Goal: Task Accomplishment & Management: Use online tool/utility

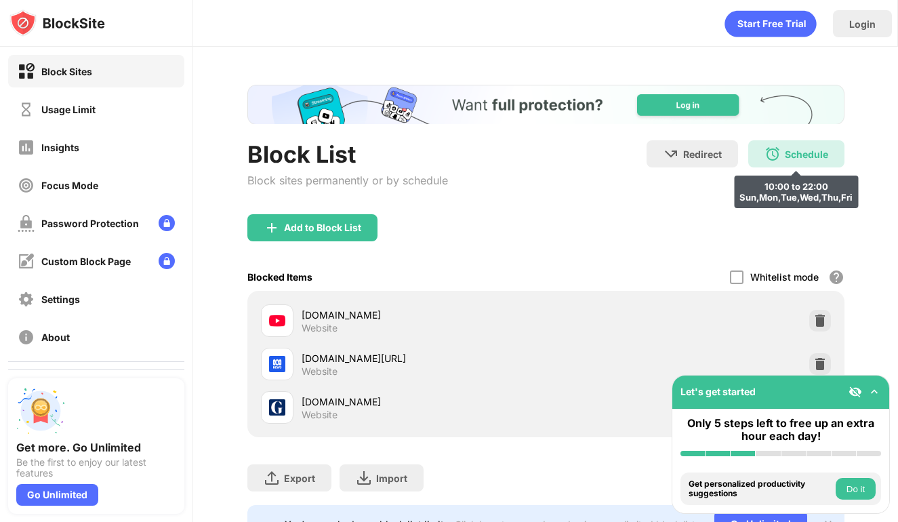
click at [769, 161] on img at bounding box center [772, 154] width 16 height 16
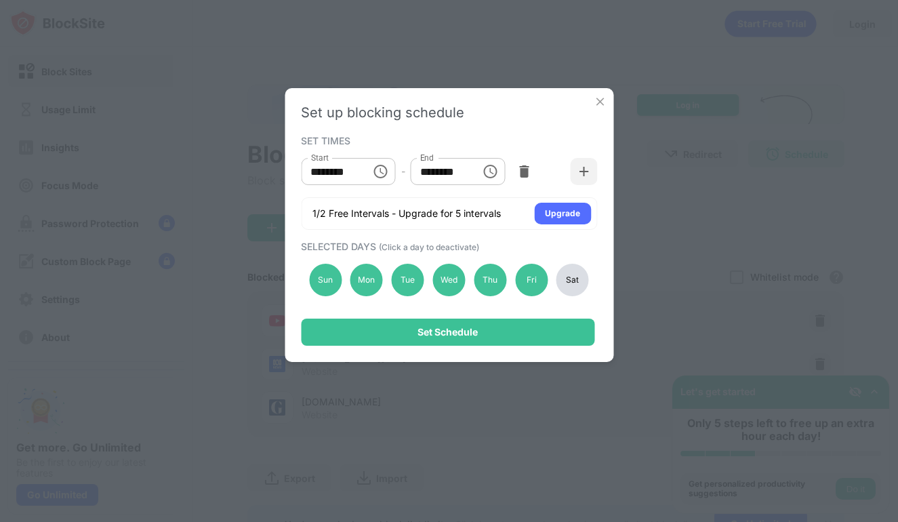
click at [558, 296] on div "Sun Mon Tue Wed Thu Fri Sat" at bounding box center [449, 280] width 296 height 56
click at [562, 290] on div "Sat" at bounding box center [572, 280] width 33 height 33
click at [562, 315] on div "Set up blocking schedule SET TIMES Start ******** Start - End ******** End 1/2 …" at bounding box center [449, 225] width 329 height 274
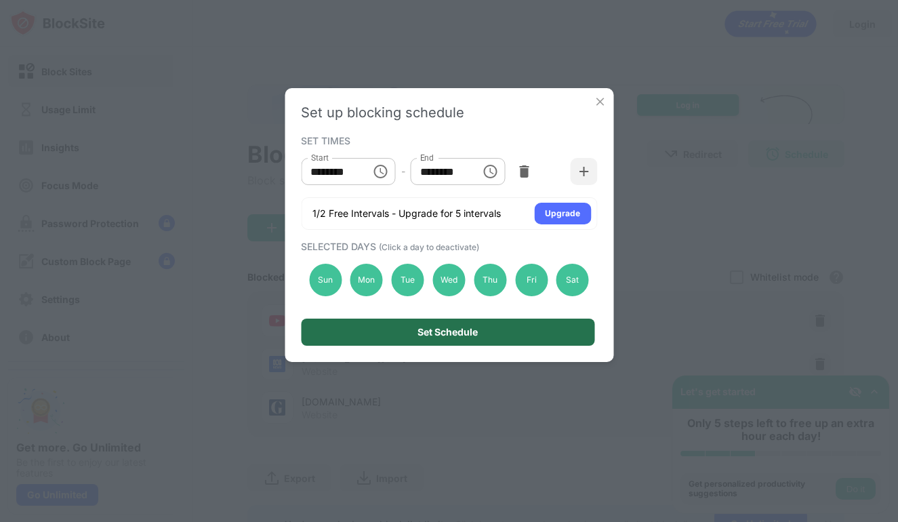
click at [562, 323] on div "Set Schedule" at bounding box center [447, 331] width 293 height 27
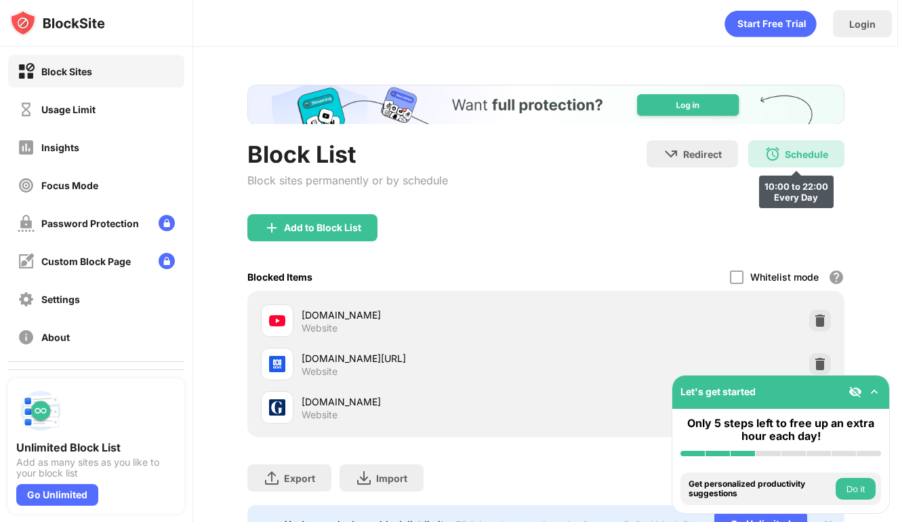
click at [798, 155] on div "Schedule" at bounding box center [806, 154] width 43 height 12
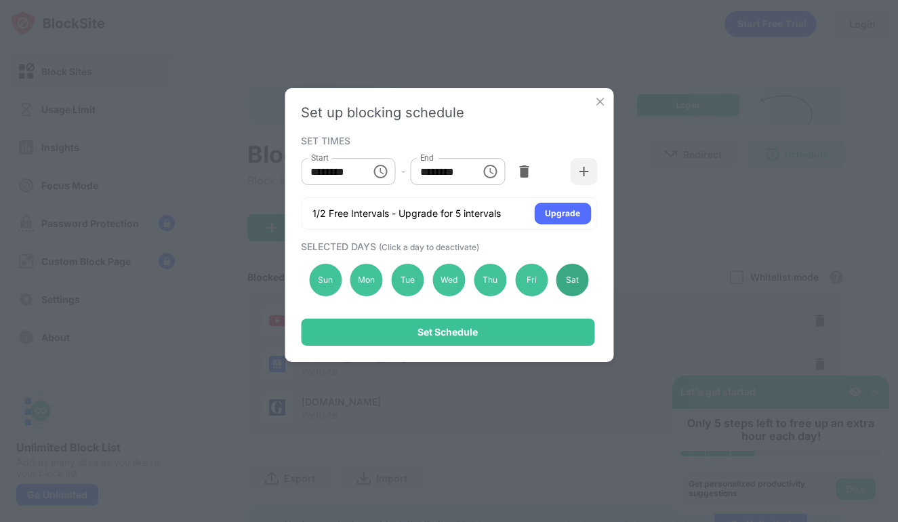
click at [569, 281] on div "Sat" at bounding box center [572, 280] width 33 height 33
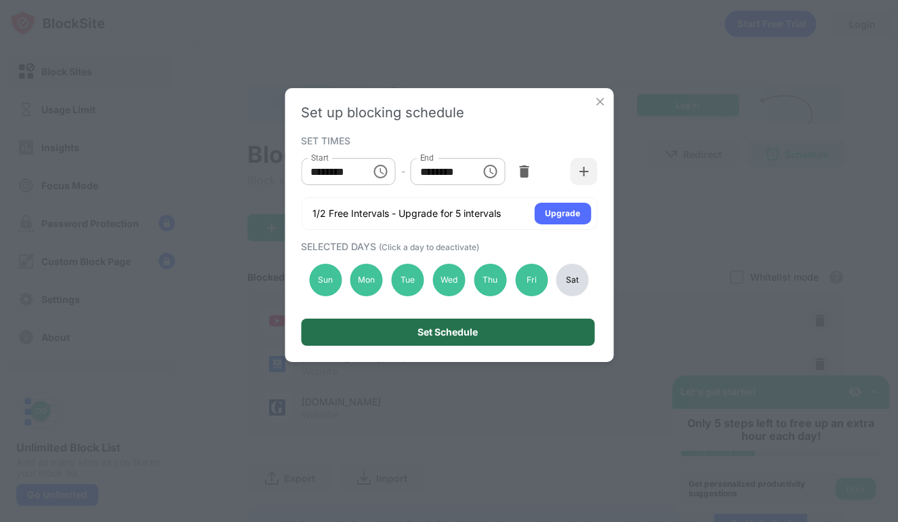
click at [572, 333] on div "Set Schedule" at bounding box center [447, 331] width 293 height 27
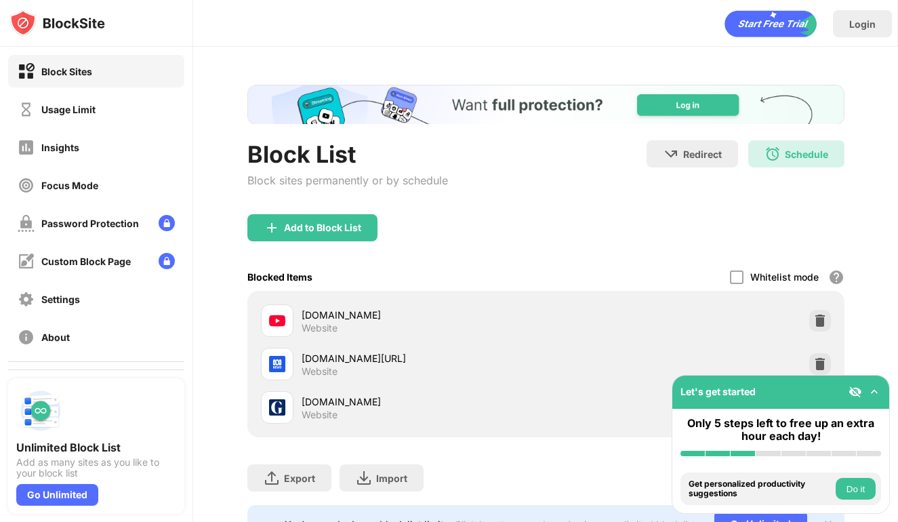
click at [794, 139] on div "Block List Block sites permanently or by schedule Redirect Choose a site to be …" at bounding box center [545, 314] width 597 height 458
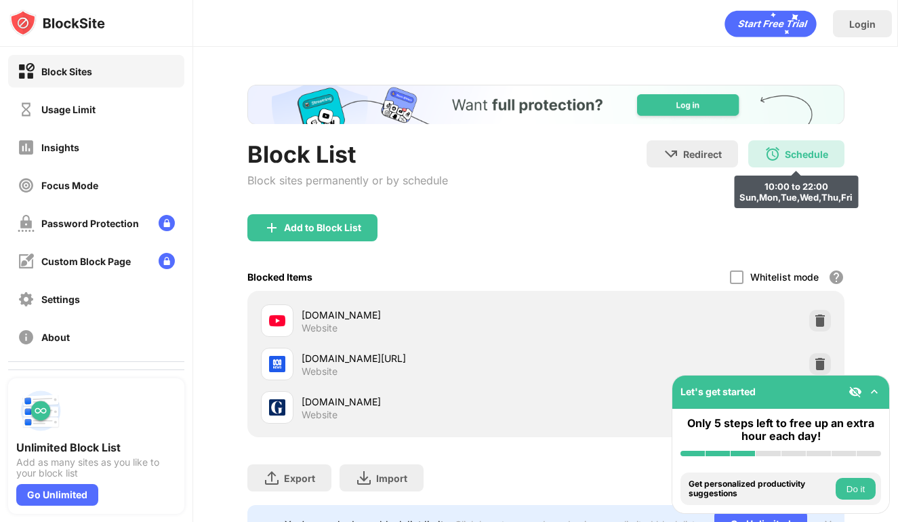
click at [791, 159] on div "Schedule" at bounding box center [806, 154] width 43 height 12
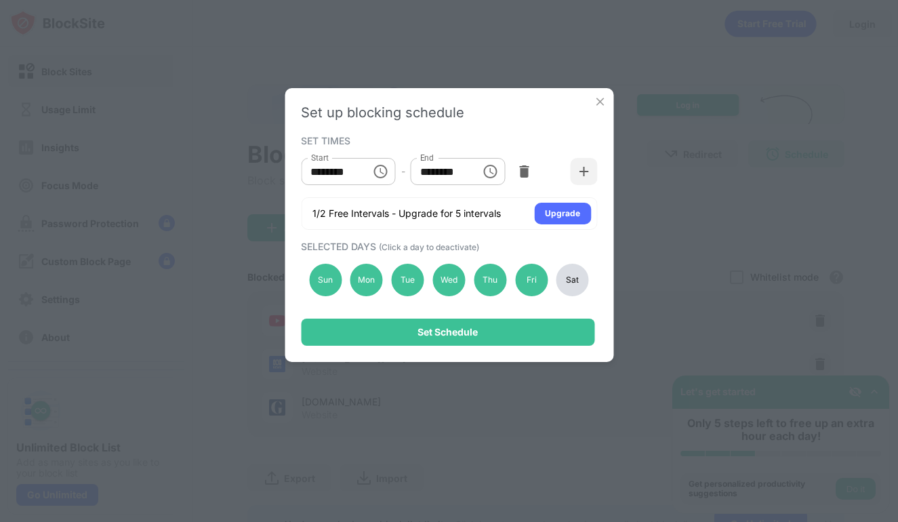
click at [573, 287] on div "Sat" at bounding box center [572, 280] width 33 height 33
click at [573, 336] on div "Set Schedule" at bounding box center [447, 331] width 293 height 27
